Goal: Task Accomplishment & Management: Complete application form

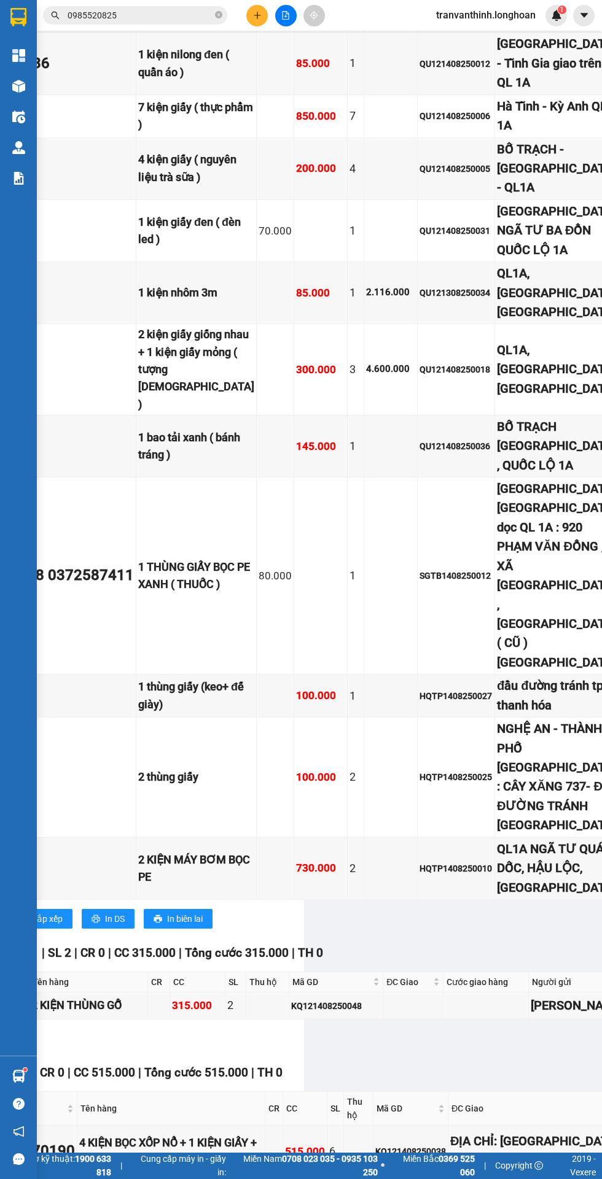
scroll to position [509, 296]
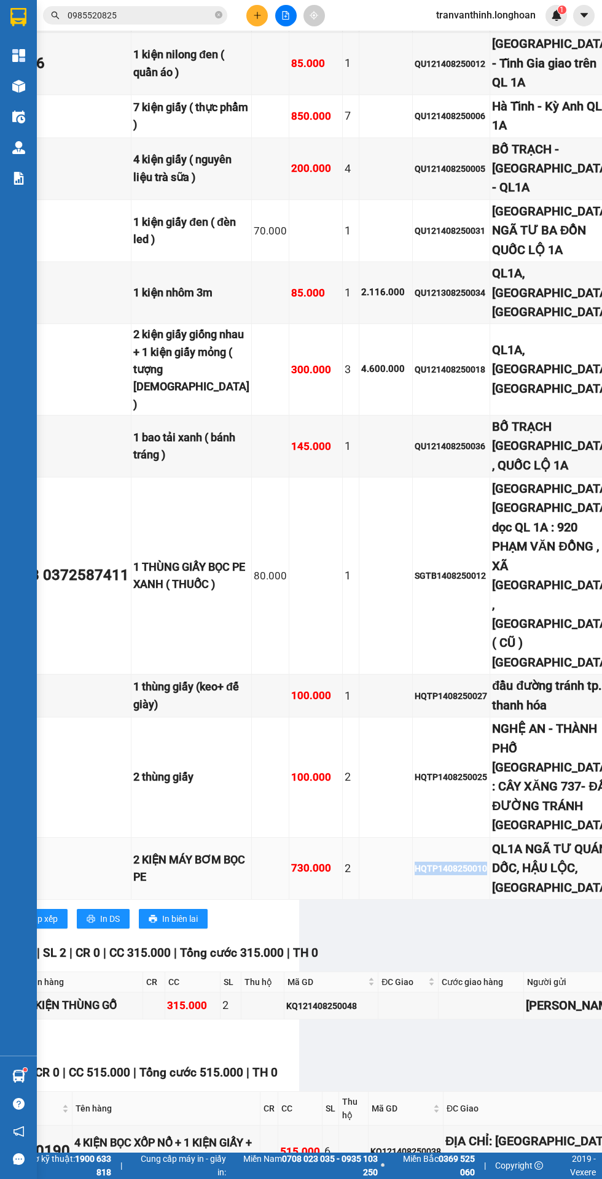
copy div "HQTP1408250010"
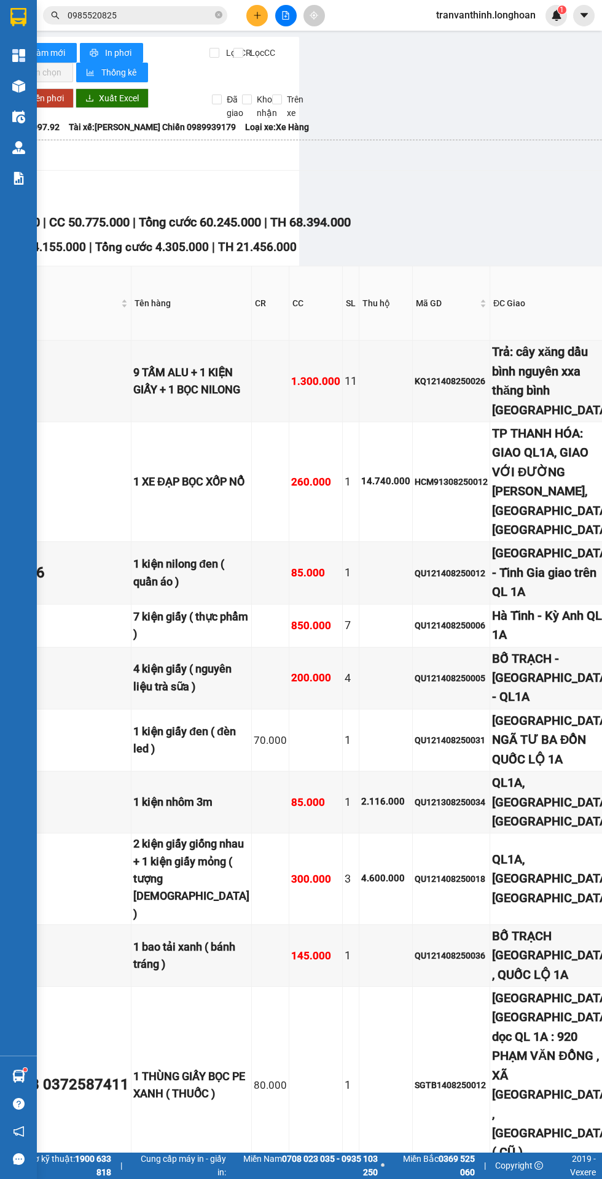
scroll to position [0, 0]
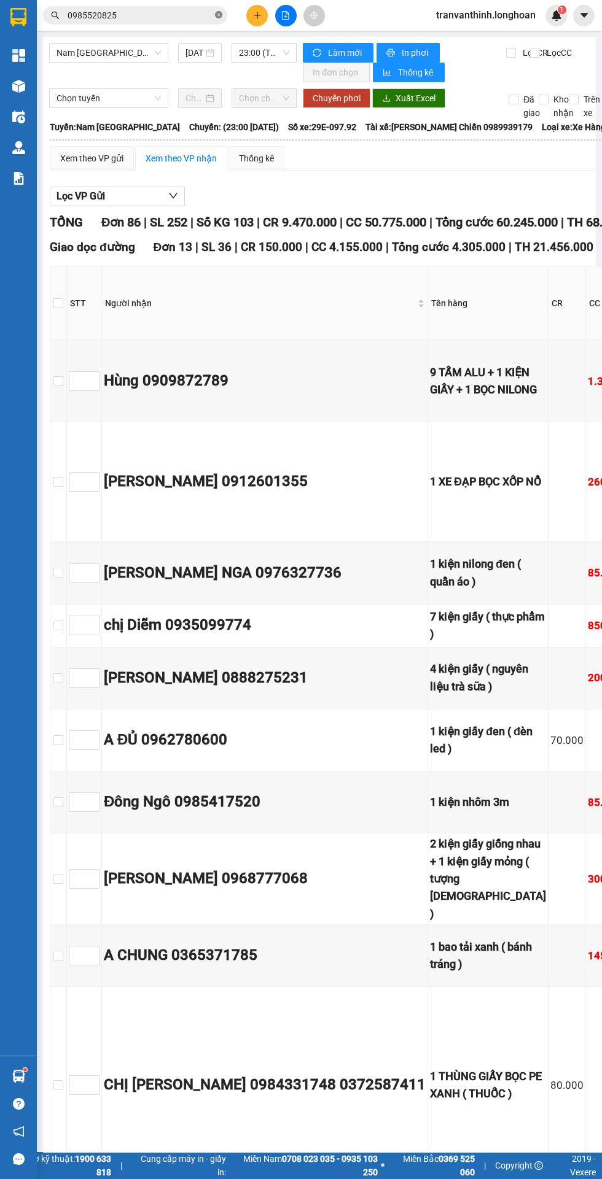
click at [219, 15] on icon "close-circle" at bounding box center [218, 14] width 7 height 7
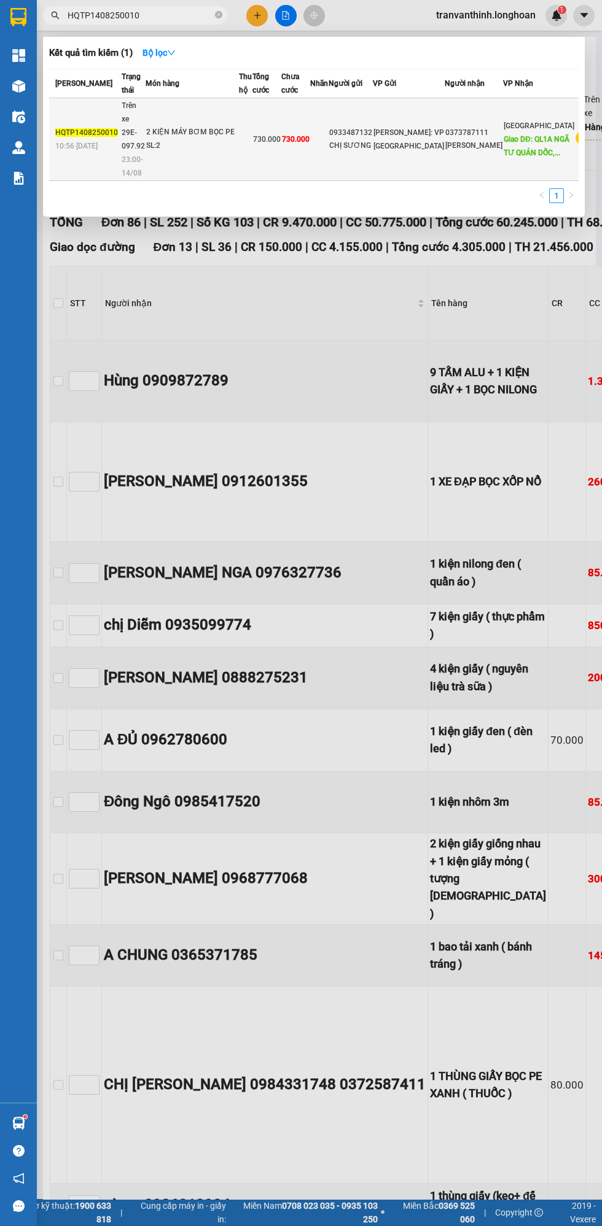
type input "HQTP1408250010"
click at [211, 148] on div "SL: 2" at bounding box center [192, 146] width 92 height 14
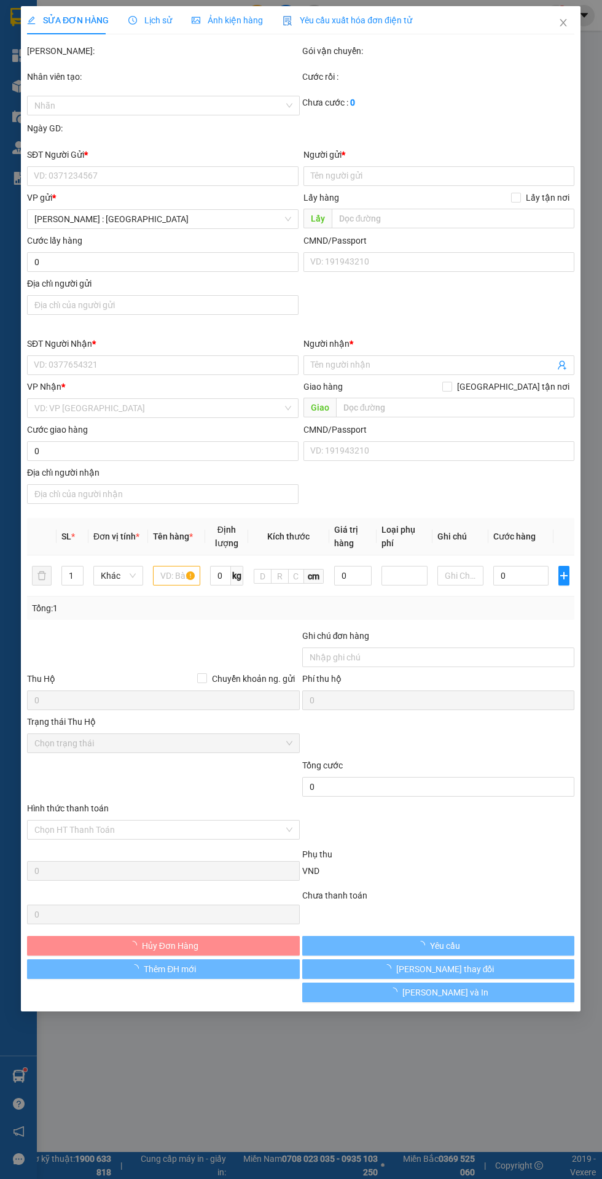
type input "0933487132"
type input "CHỊ SƯƠNG"
type input "0373787111"
type input "[PERSON_NAME]"
type input "QL1A NGÃ TƯ QUÁN DỐC, HẬU LỘC, [GEOGRAPHIC_DATA]"
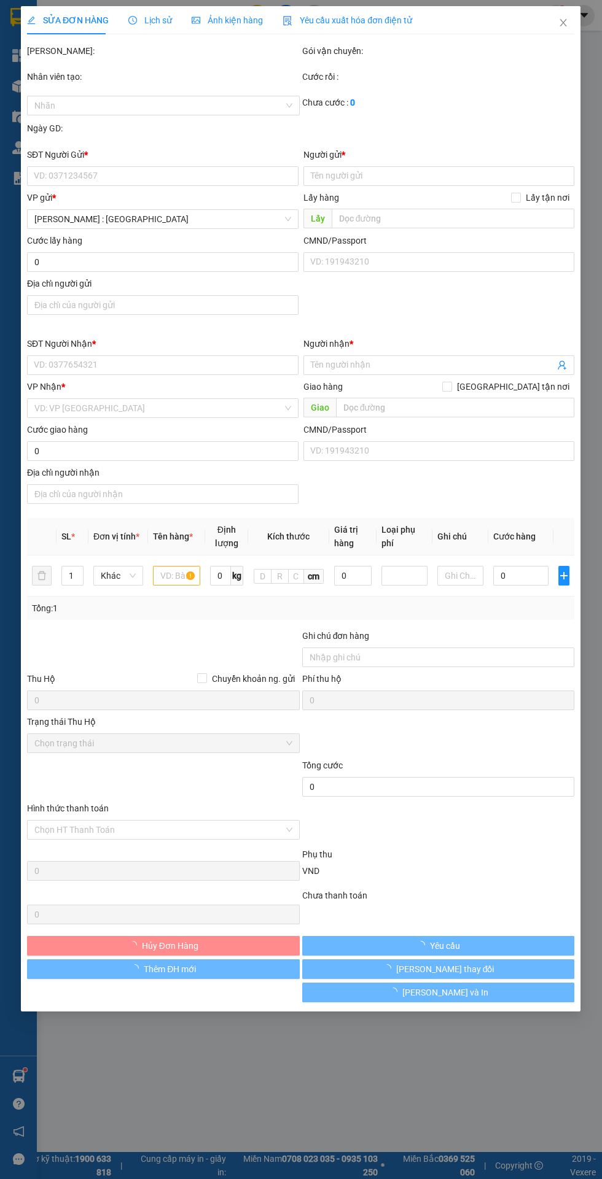
type input "730.000"
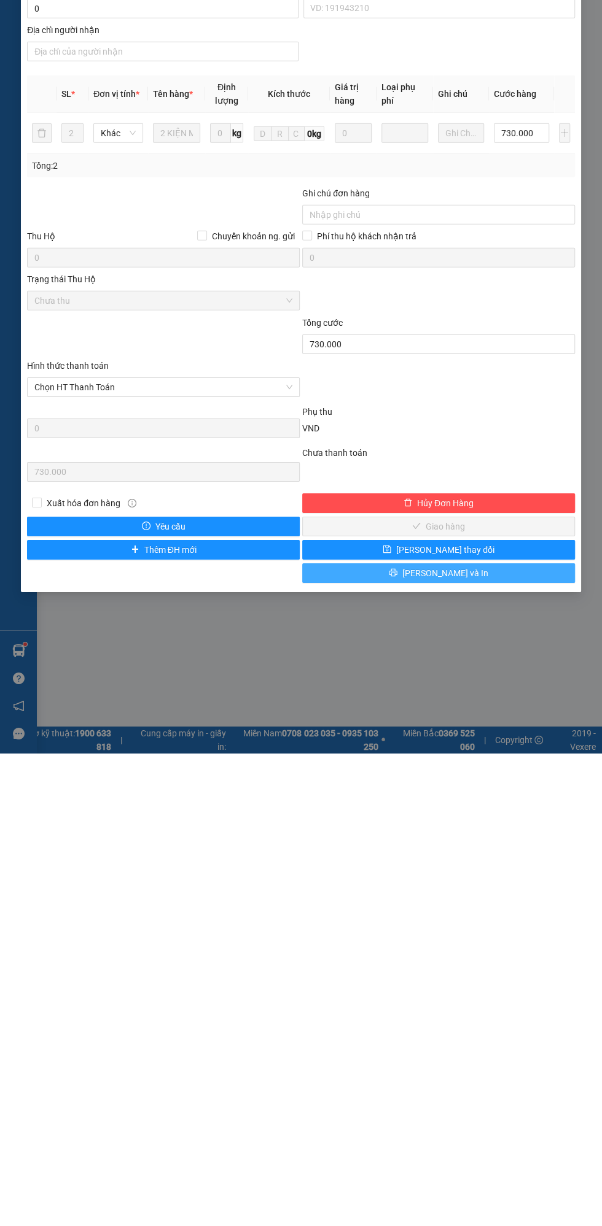
click at [406, 1037] on button "[PERSON_NAME] và In" at bounding box center [438, 1046] width 273 height 20
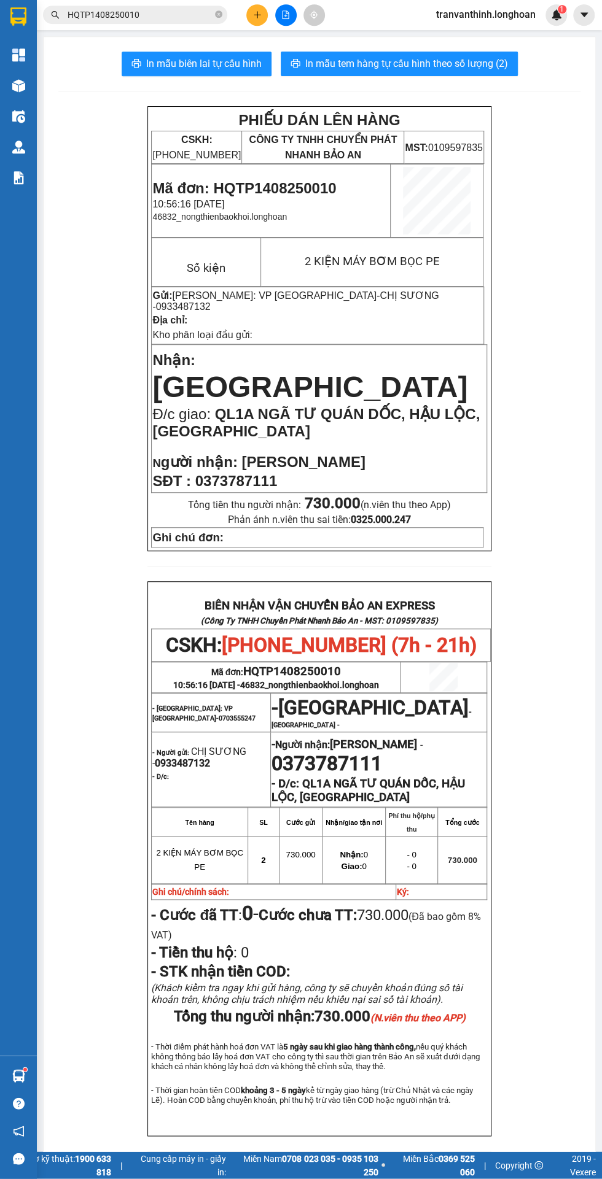
scroll to position [1, 0]
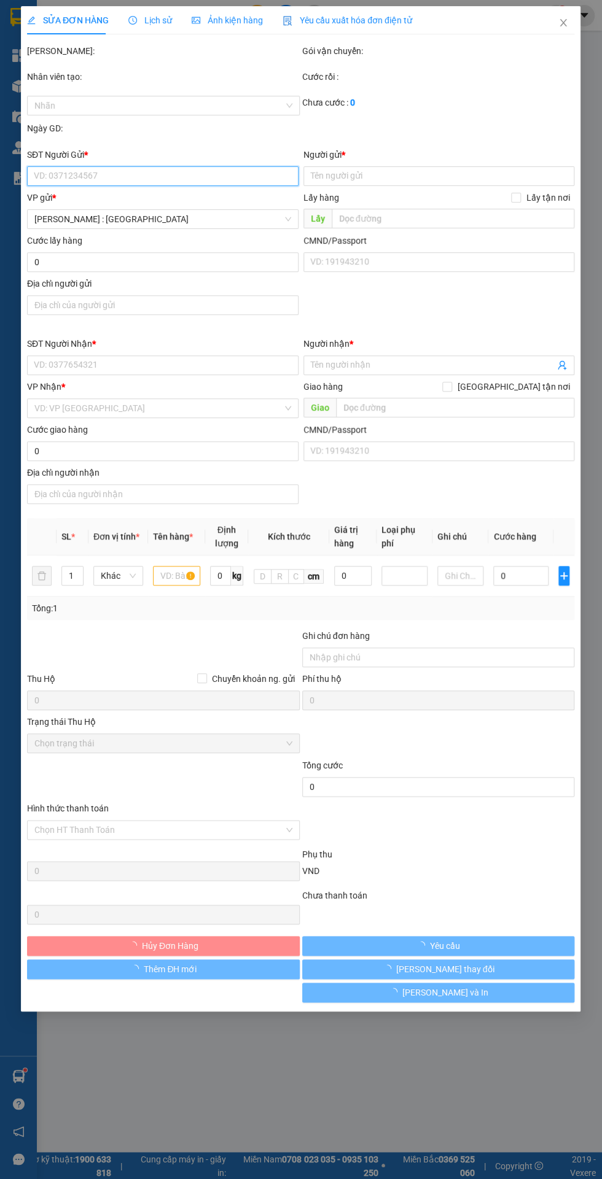
type input "0933487132"
type input "CHỊ SƯƠNG"
type input "0373787111"
type input "[PERSON_NAME]"
type input "QL1A NGÃ TƯ QUÁN DỐC, HẬU LỘC, [GEOGRAPHIC_DATA]"
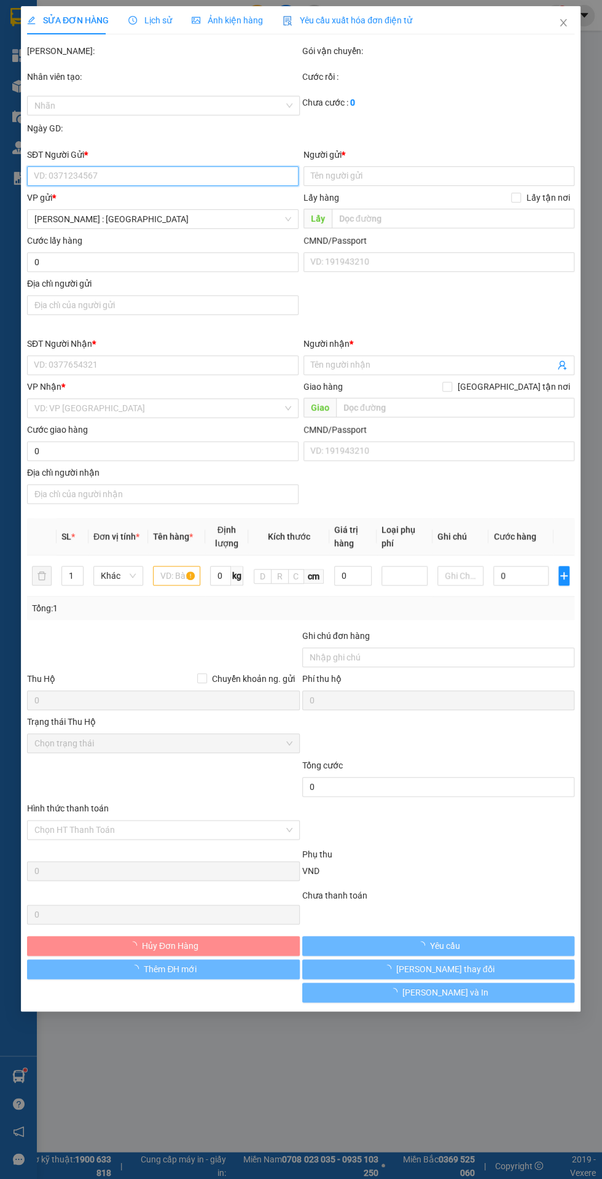
type input "730.000"
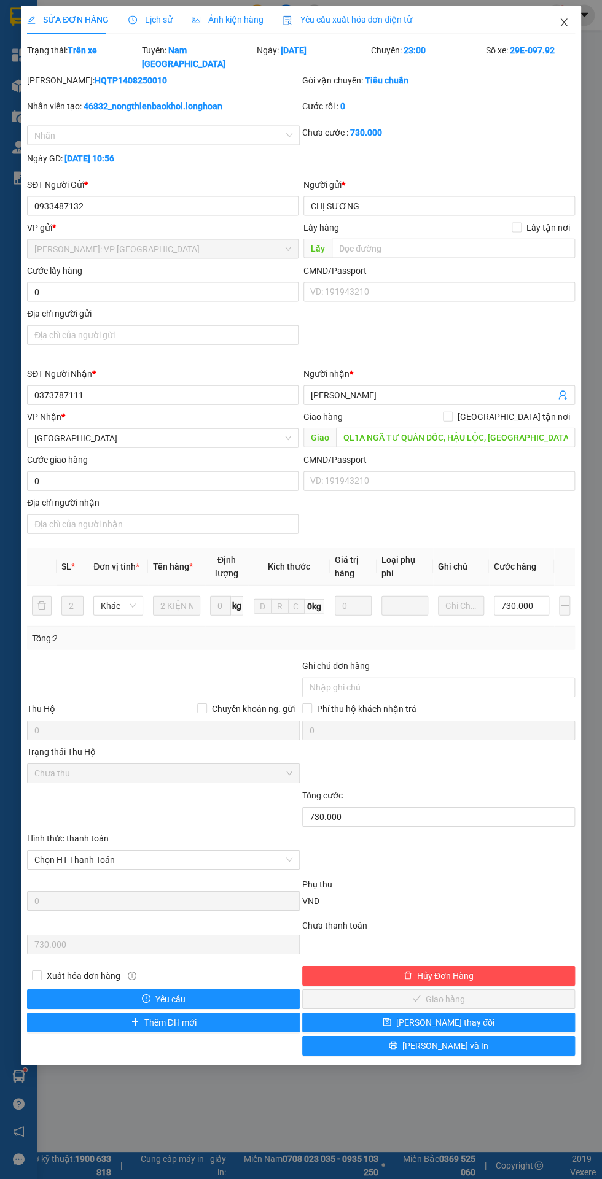
click at [563, 23] on icon "close" at bounding box center [563, 22] width 7 height 7
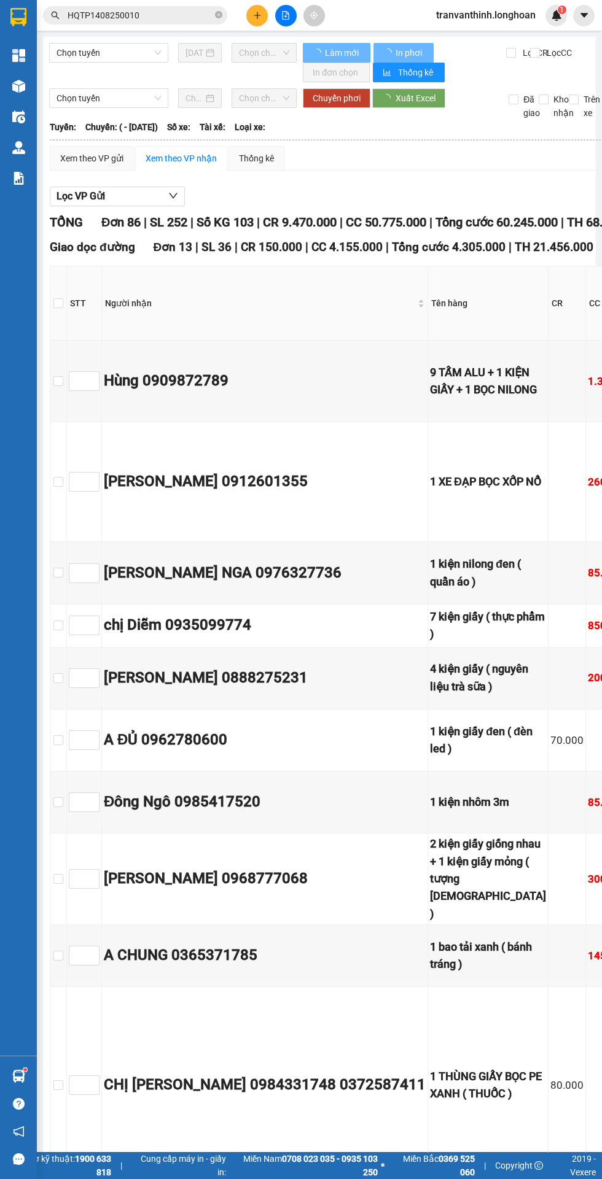
type input "3"
type input "9"
type input "10"
type input "7"
type input "4"
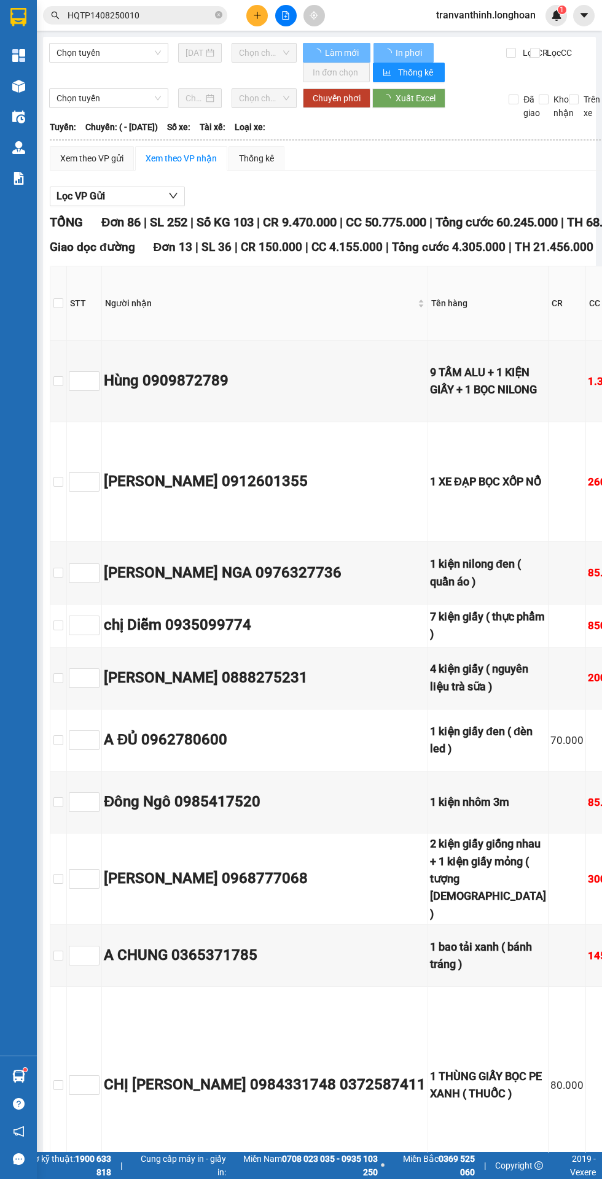
type input "6"
type input "1"
type input "12"
type input "5"
type input "3"
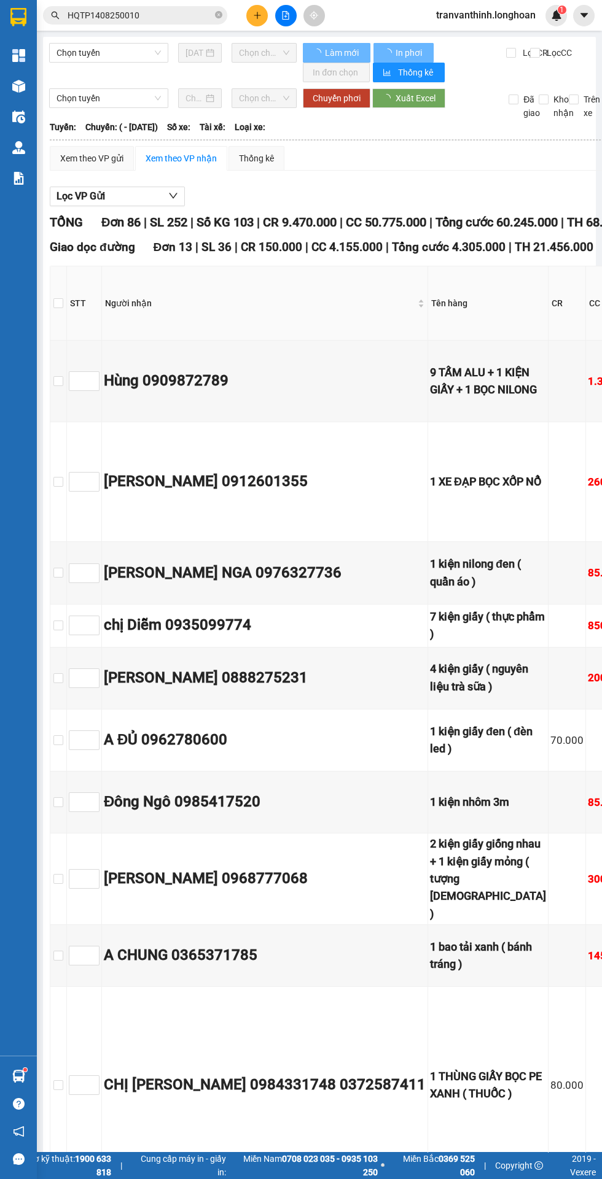
type input "11"
type input "8"
type input "13"
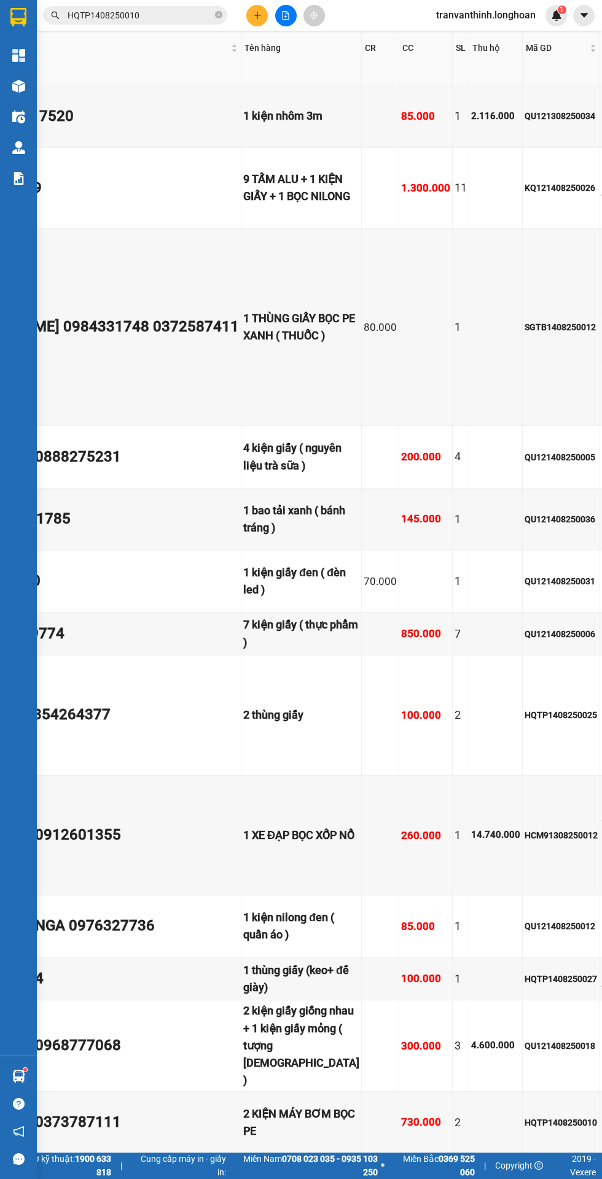
scroll to position [255, 187]
copy div "HCM91308250012"
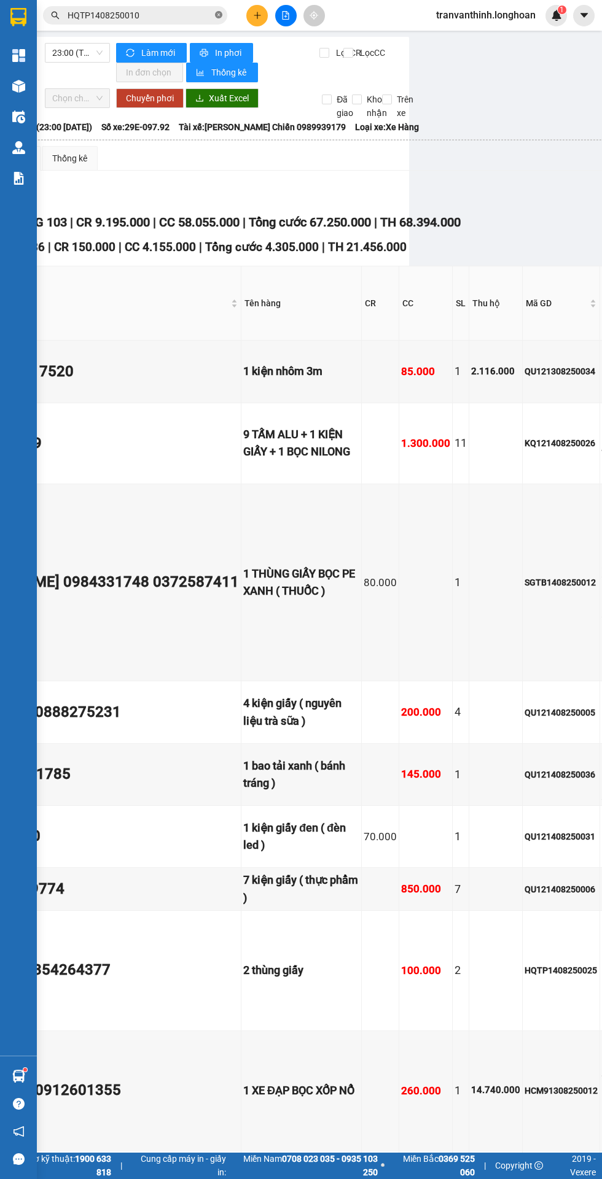
click at [219, 15] on icon "close-circle" at bounding box center [218, 14] width 7 height 7
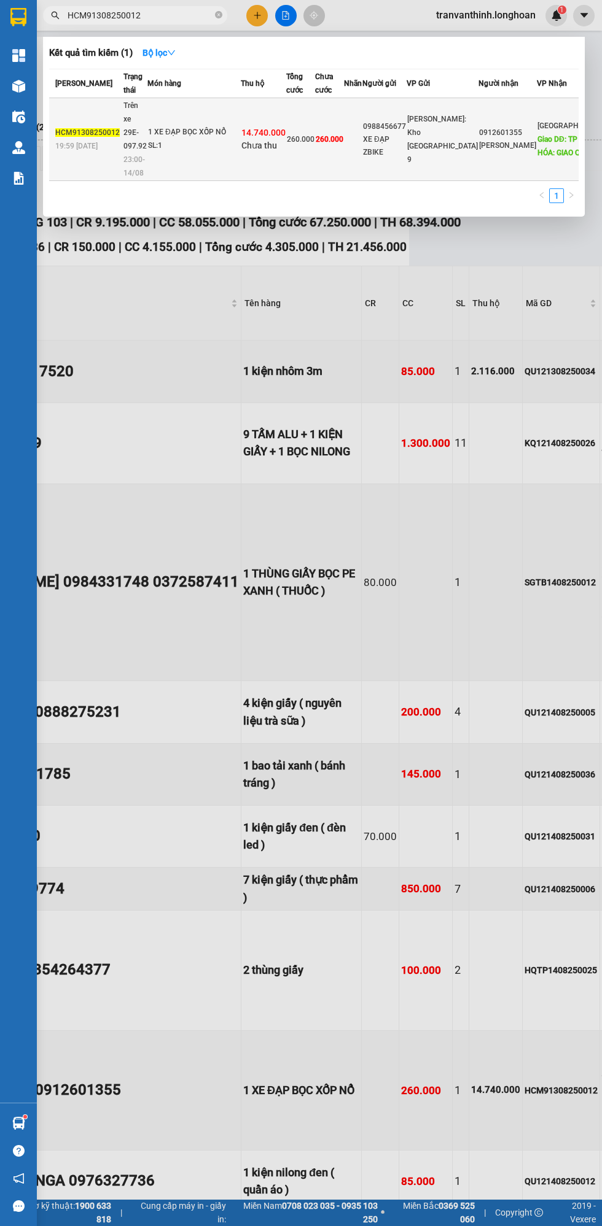
type input "HCM91308250012"
click at [220, 153] on div "SL: 1" at bounding box center [194, 146] width 92 height 14
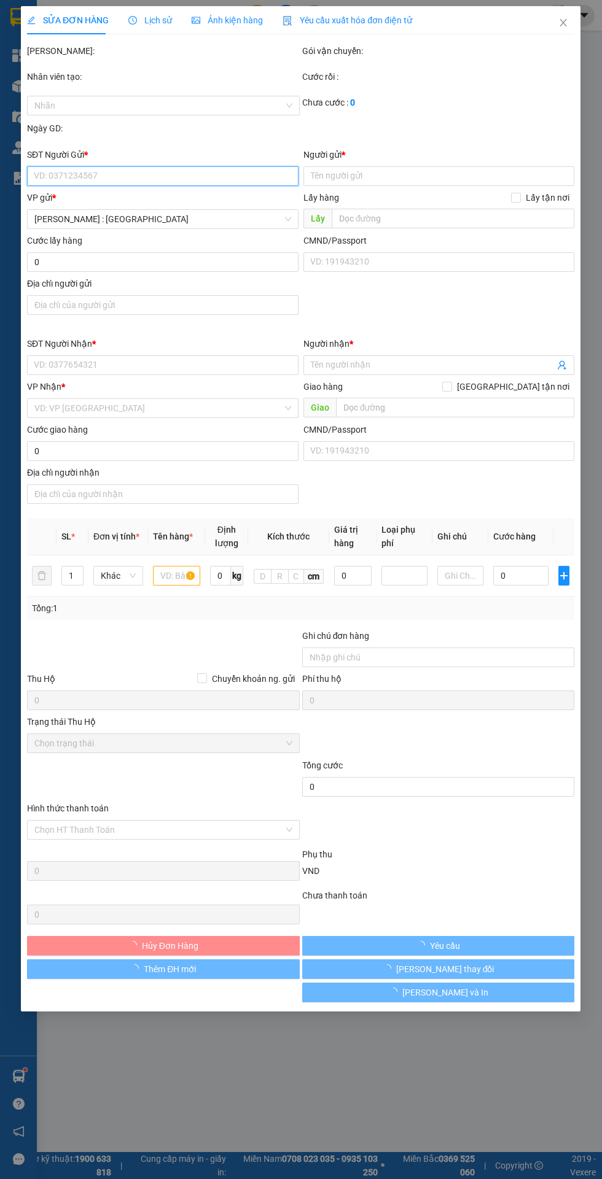
type input "0988456677"
type input "XE ĐẠP ZBIKE"
type input "0912601355"
type input "[PERSON_NAME]"
type input "TP THANH HÓA: GIAO QL1A, GIAO VỚI ĐƯỜNG [PERSON_NAME], [GEOGRAPHIC_DATA], [GEOG…"
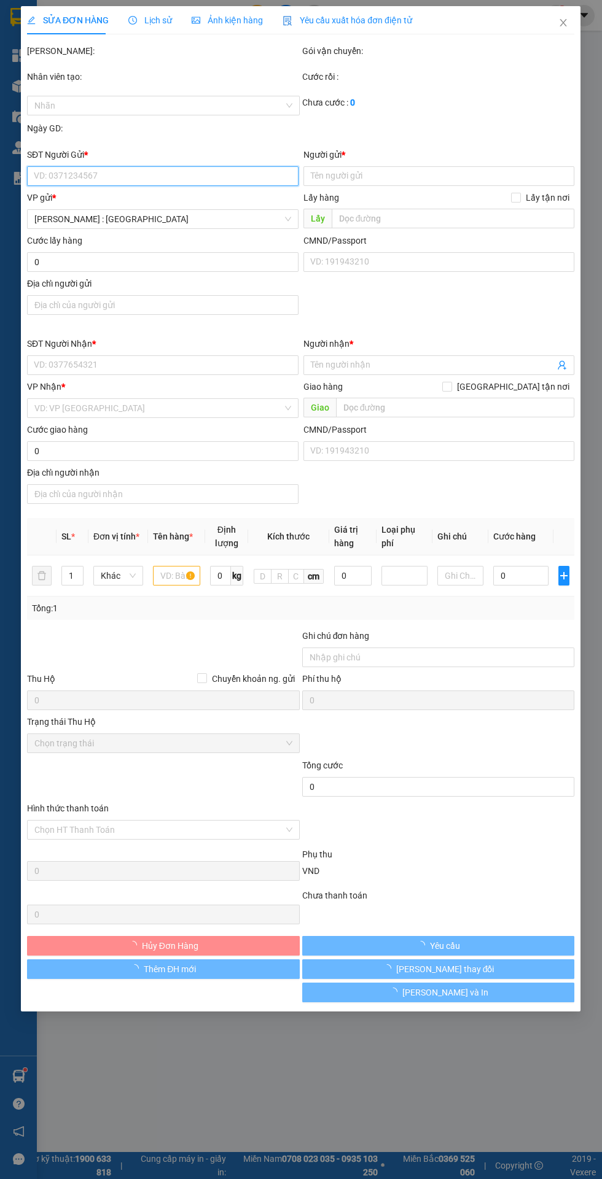
type input "260.000"
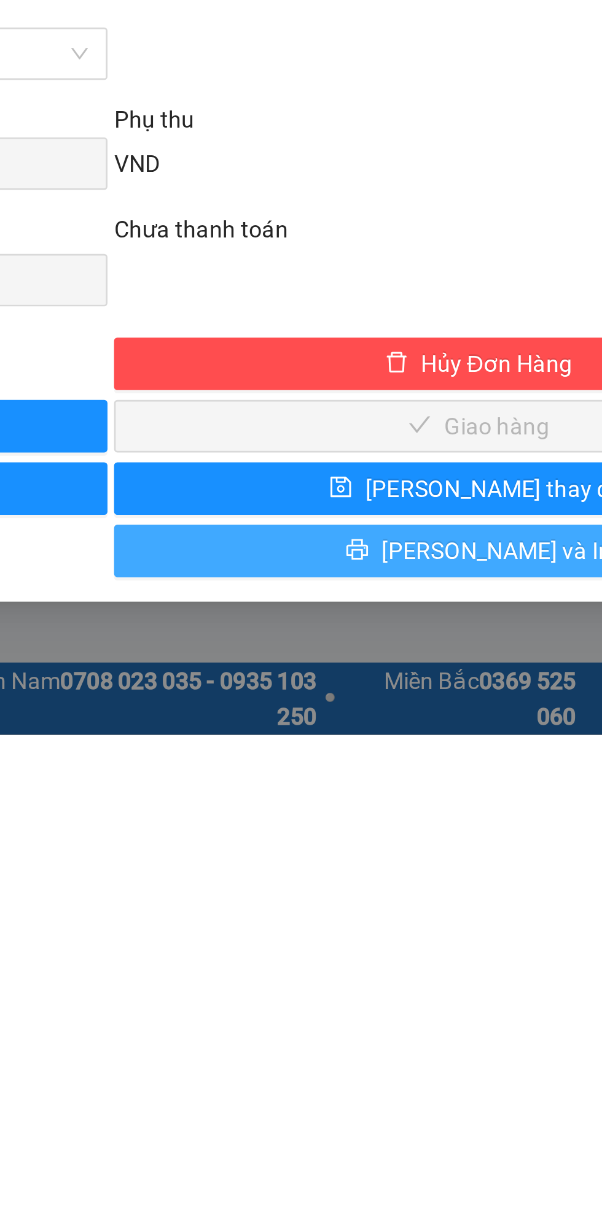
click at [378, 1148] on button "[PERSON_NAME] và In" at bounding box center [438, 1158] width 273 height 20
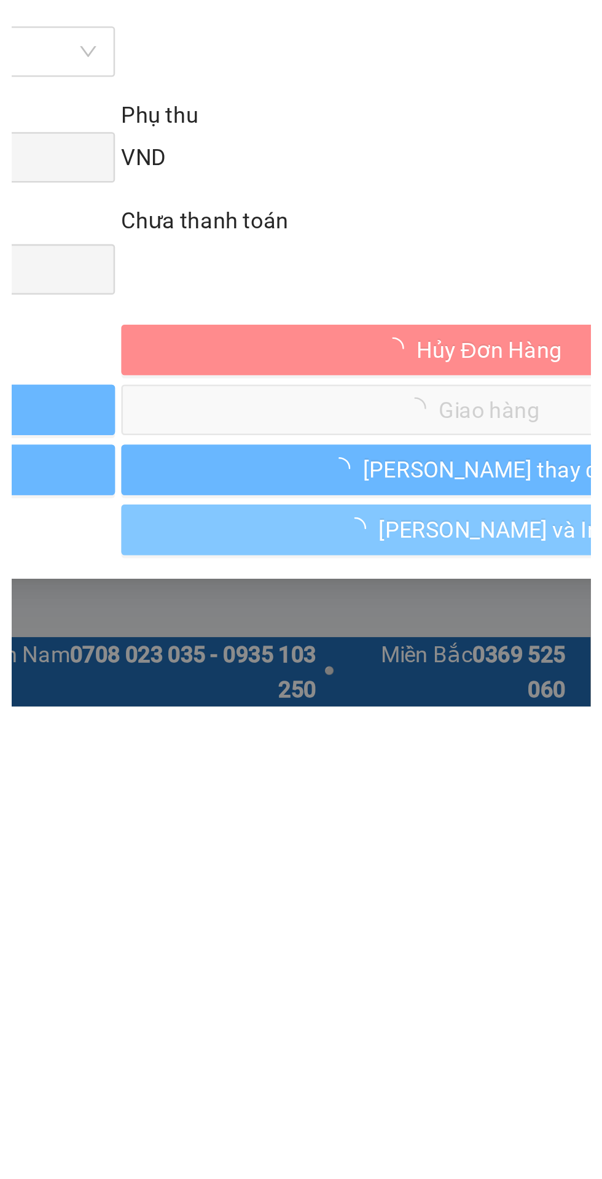
scroll to position [29, 0]
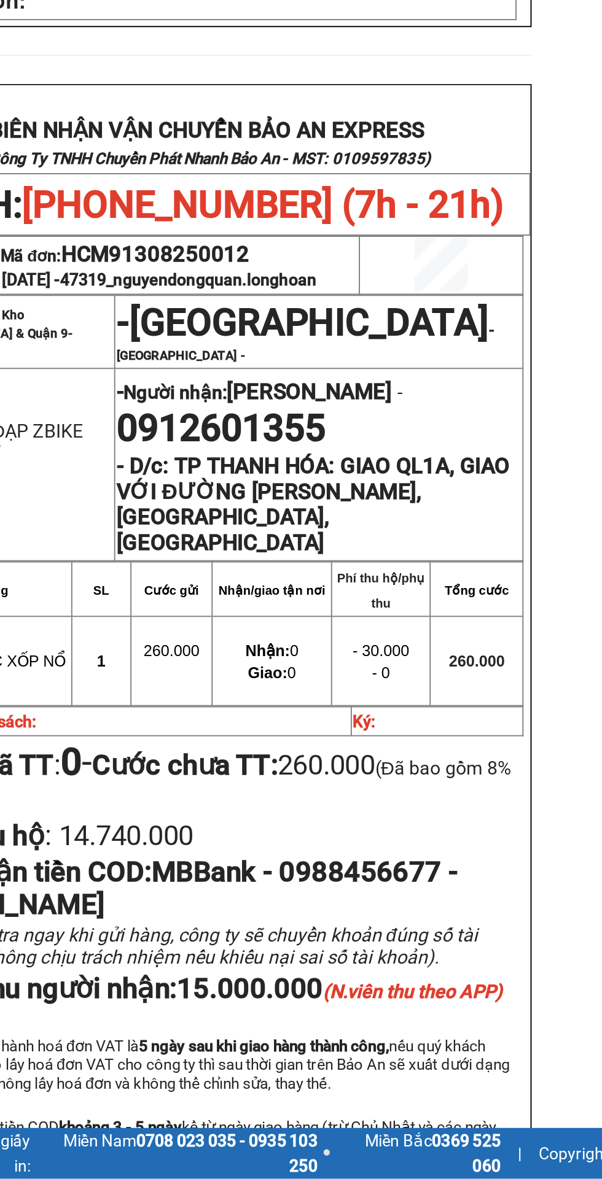
scroll to position [29, 0]
